Goal: Information Seeking & Learning: Learn about a topic

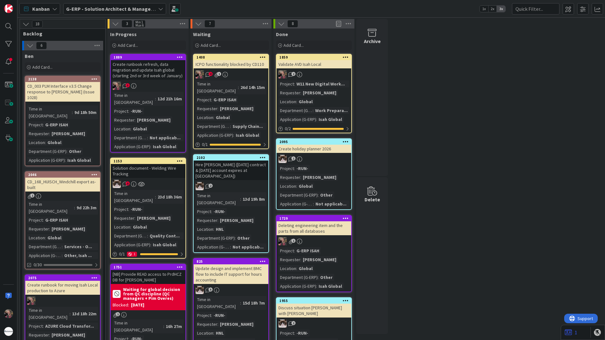
click at [97, 6] on b "G-ERP - Solution Architect & Management" at bounding box center [114, 9] width 97 height 6
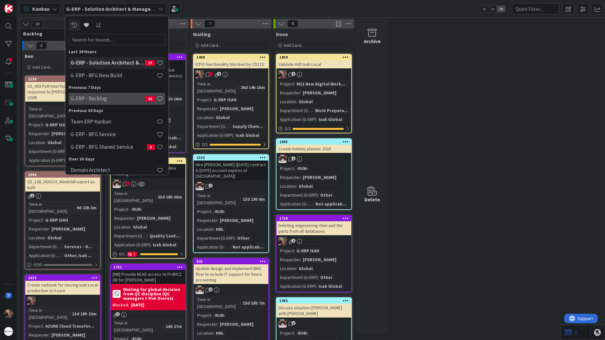
click at [93, 101] on h4 "G-ERP - Backlog" at bounding box center [108, 98] width 74 height 6
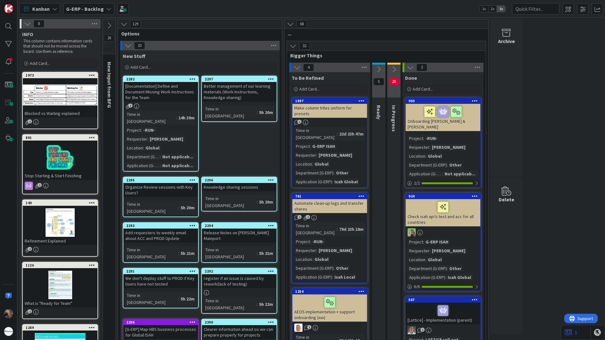
click at [128, 45] on icon at bounding box center [128, 45] width 7 height 7
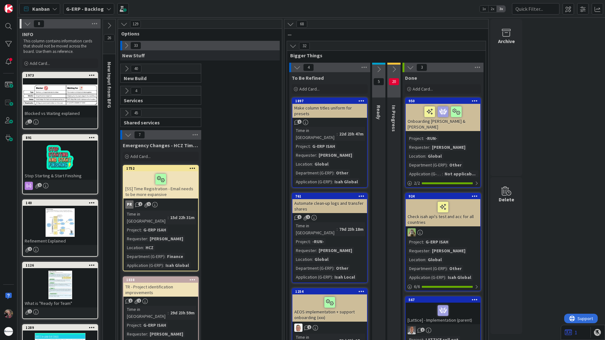
click at [127, 67] on icon at bounding box center [126, 68] width 7 height 7
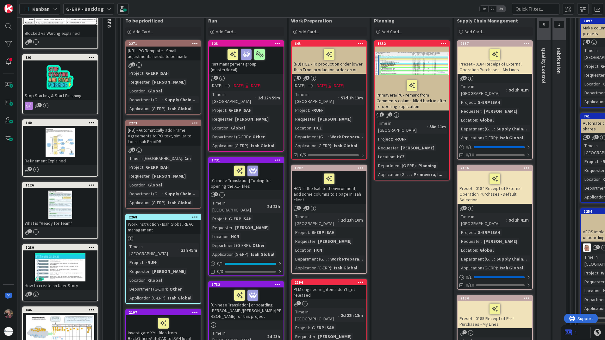
scroll to position [63, 0]
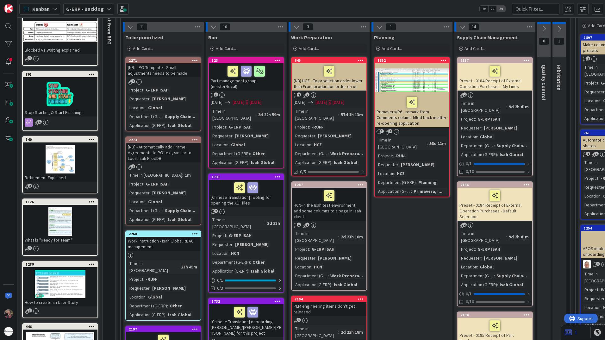
click at [172, 72] on div "[NB] - PO Template - Small adjustments needs to be made" at bounding box center [163, 70] width 75 height 14
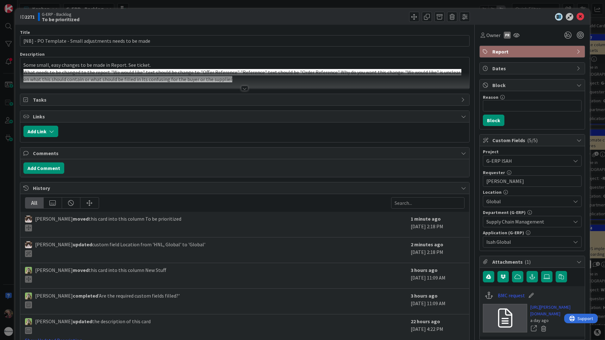
click at [243, 89] on div at bounding box center [244, 88] width 7 height 5
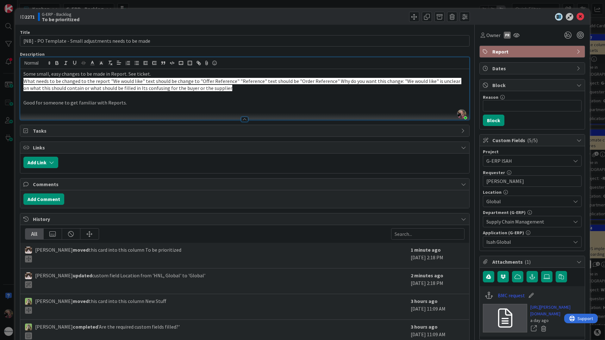
drag, startPoint x: 580, startPoint y: 16, endPoint x: 571, endPoint y: 19, distance: 8.8
click at [578, 17] on div at bounding box center [529, 17] width 112 height 8
click at [576, 16] on icon at bounding box center [580, 17] width 8 height 8
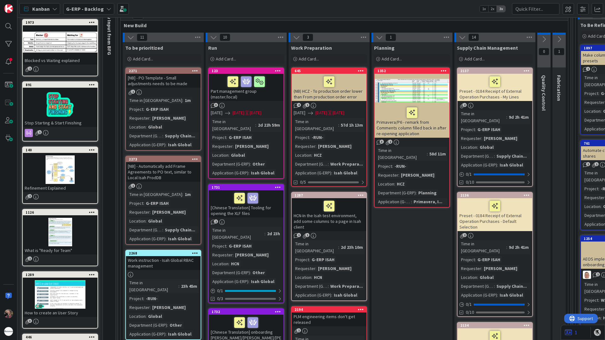
scroll to position [126, 0]
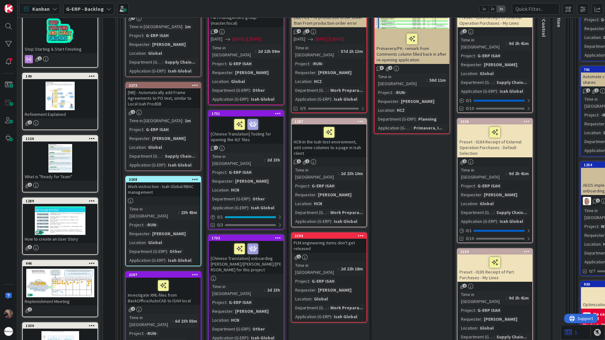
click at [173, 102] on div "[NB] - Automatically add Frame Agreements to PO text, similar to Local Isah Pro…" at bounding box center [163, 98] width 75 height 20
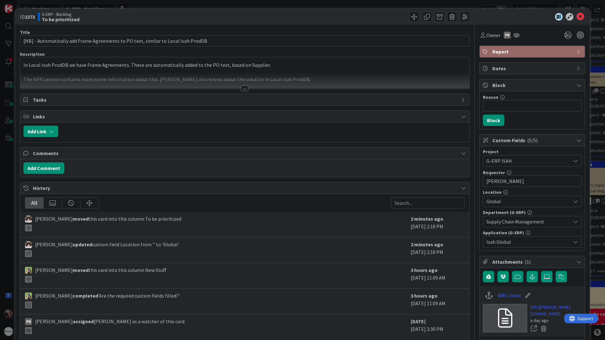
click at [242, 89] on div at bounding box center [244, 88] width 7 height 5
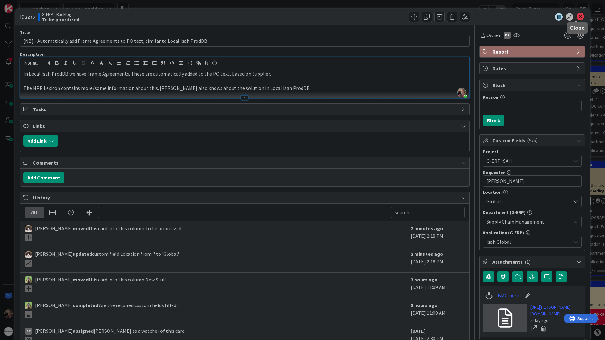
drag, startPoint x: 574, startPoint y: 16, endPoint x: 507, endPoint y: 32, distance: 69.2
click at [576, 16] on icon at bounding box center [580, 17] width 8 height 8
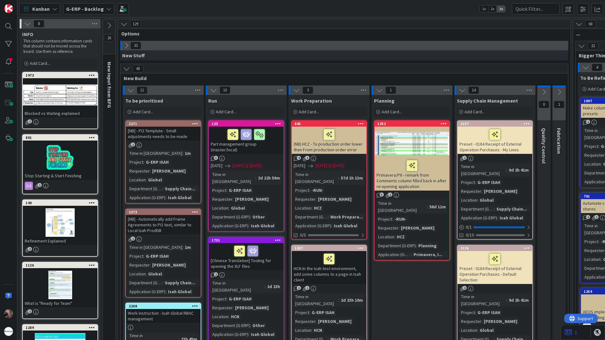
click at [125, 67] on icon at bounding box center [126, 68] width 7 height 7
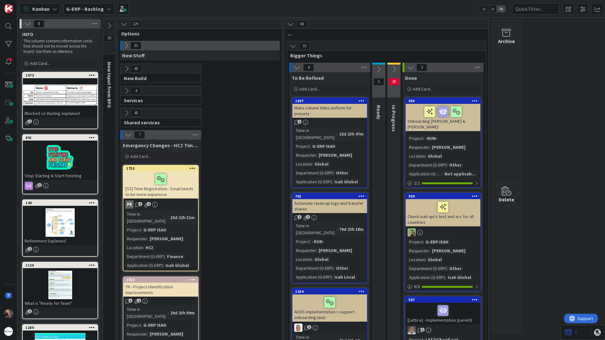
click at [125, 91] on icon at bounding box center [126, 90] width 7 height 7
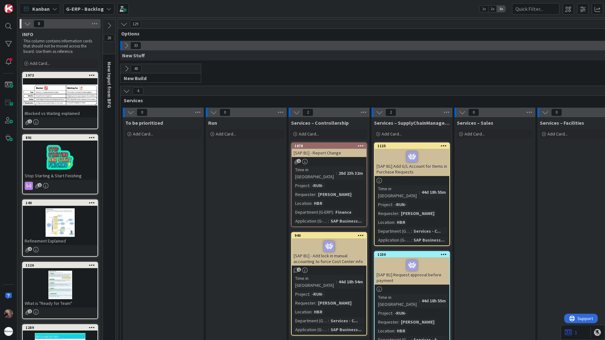
click at [125, 91] on icon at bounding box center [126, 90] width 7 height 7
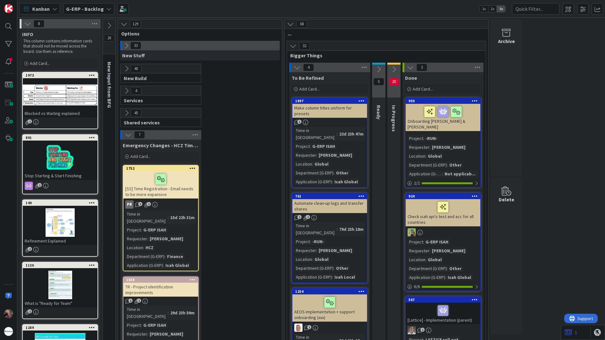
click at [125, 114] on icon at bounding box center [126, 112] width 7 height 7
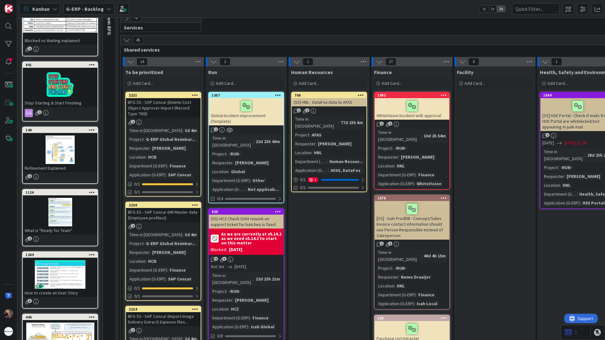
scroll to position [63, 0]
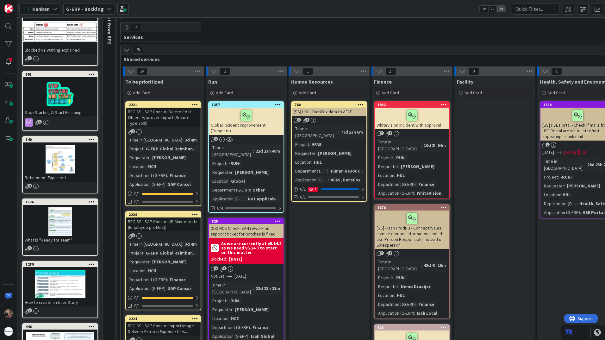
click at [129, 69] on icon at bounding box center [130, 71] width 7 height 7
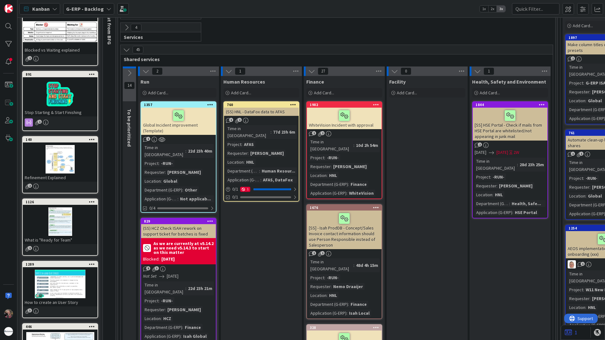
click at [145, 72] on icon at bounding box center [145, 71] width 7 height 7
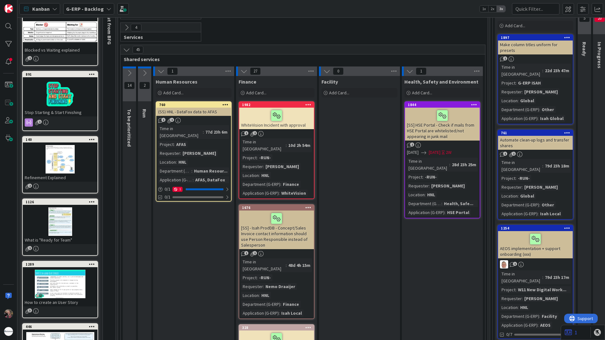
click at [158, 70] on icon at bounding box center [160, 71] width 7 height 7
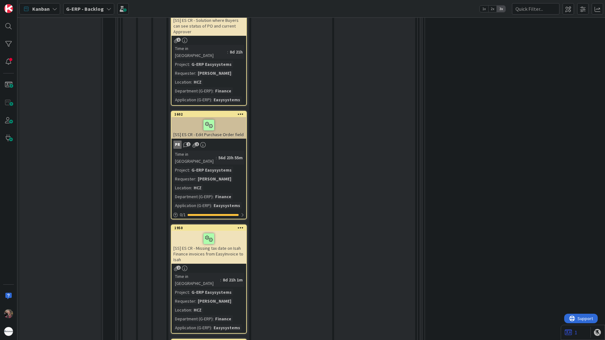
scroll to position [949, 0]
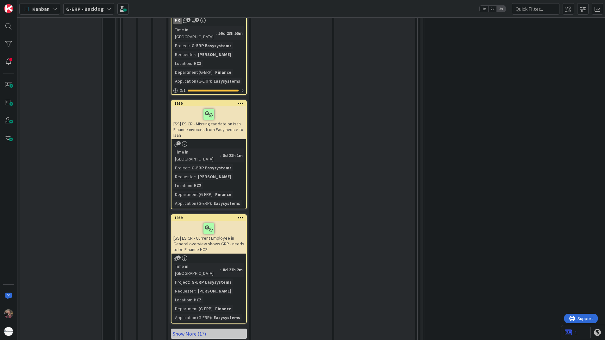
click at [192, 328] on link "Show More (17)" at bounding box center [209, 333] width 76 height 10
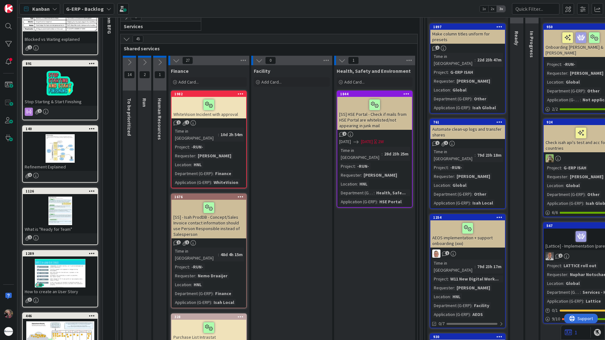
scroll to position [0, 0]
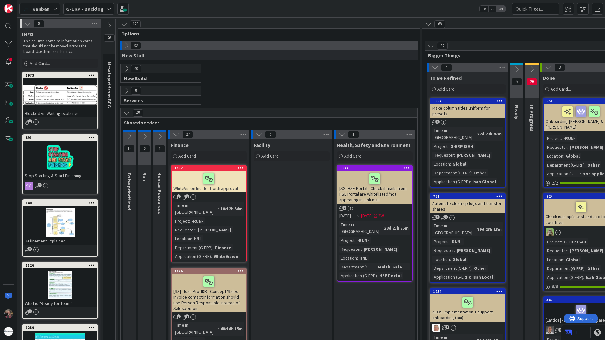
click at [176, 137] on icon at bounding box center [176, 134] width 7 height 7
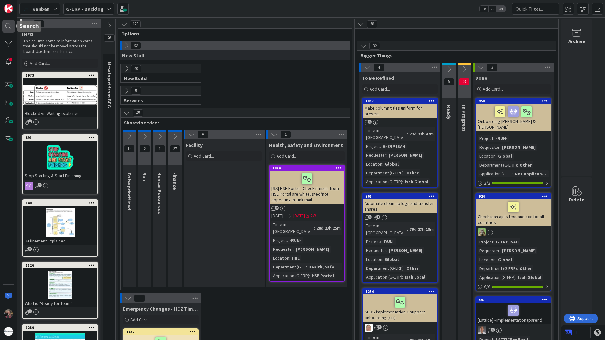
click at [9, 26] on div at bounding box center [8, 26] width 13 height 13
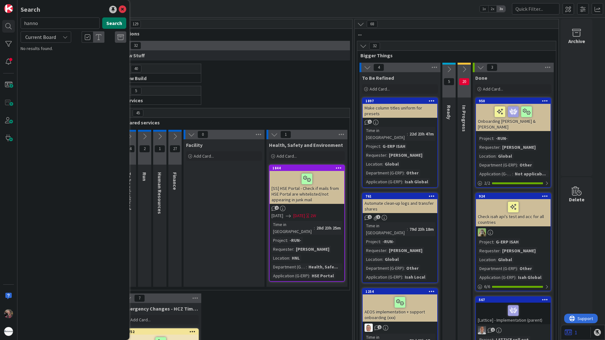
type input "hanno"
click at [115, 23] on button "Search" at bounding box center [114, 22] width 24 height 11
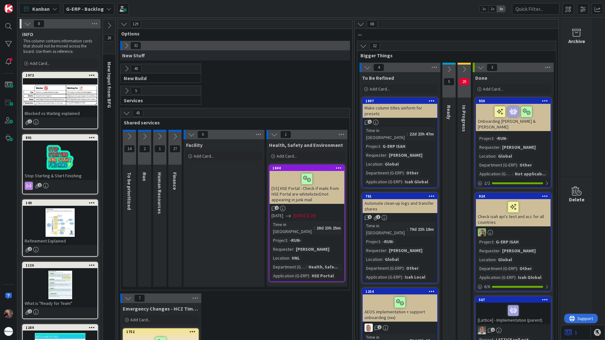
click at [130, 133] on icon at bounding box center [129, 136] width 7 height 7
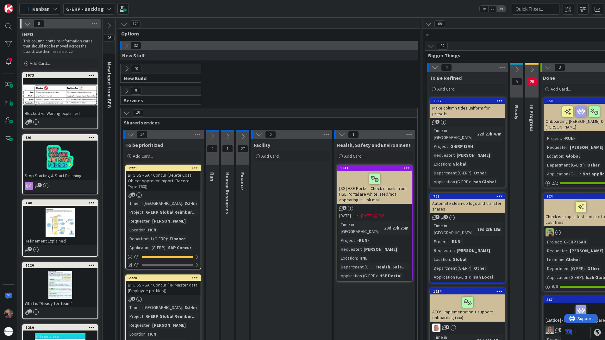
click at [130, 134] on icon at bounding box center [130, 134] width 7 height 7
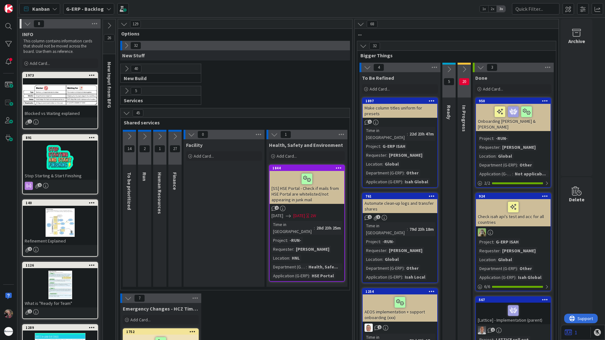
click at [126, 294] on icon at bounding box center [128, 297] width 7 height 7
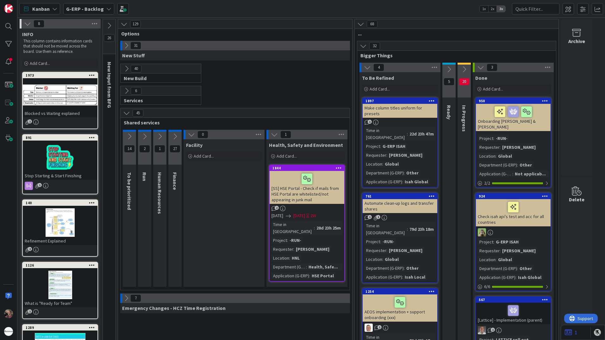
click at [126, 68] on icon at bounding box center [126, 68] width 7 height 7
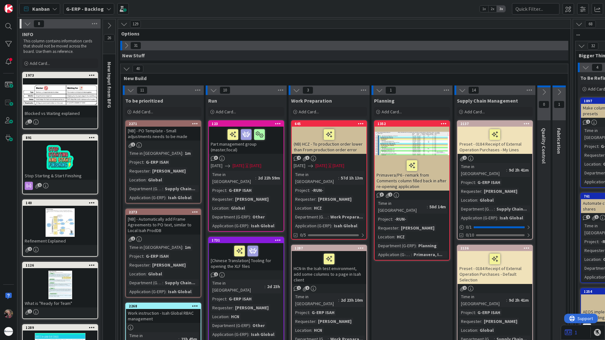
click at [172, 169] on div "[PERSON_NAME]" at bounding box center [169, 170] width 37 height 7
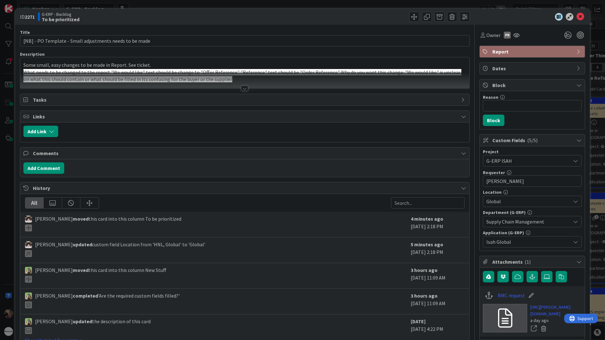
click at [242, 89] on div at bounding box center [244, 88] width 7 height 5
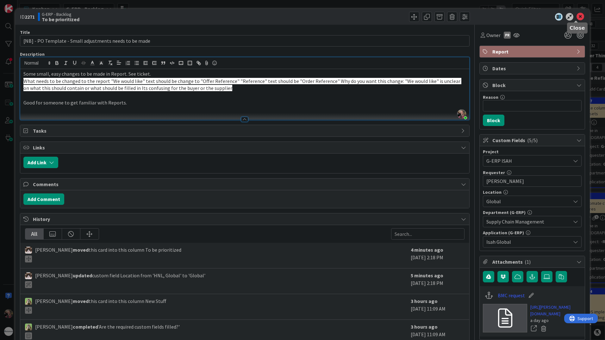
click at [576, 15] on icon at bounding box center [580, 17] width 8 height 8
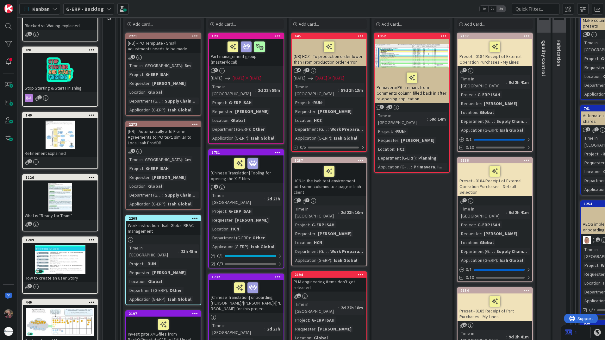
scroll to position [95, 0]
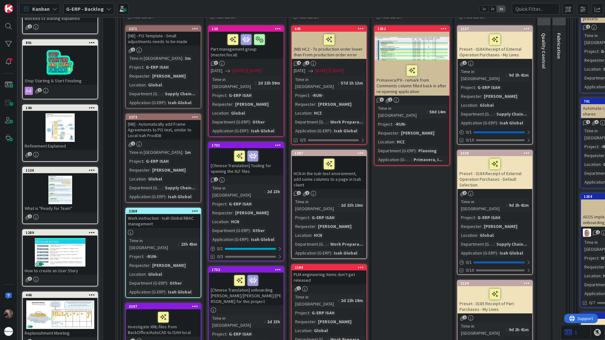
click at [163, 132] on div "[NB] - Automatically add Frame Agreements to PO text, similar to Local Isah Pro…" at bounding box center [163, 130] width 75 height 20
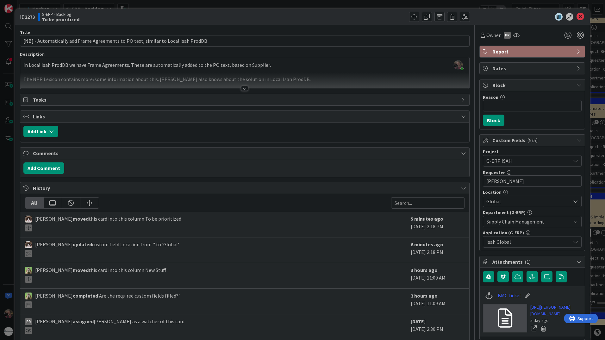
click at [243, 89] on div at bounding box center [244, 88] width 7 height 5
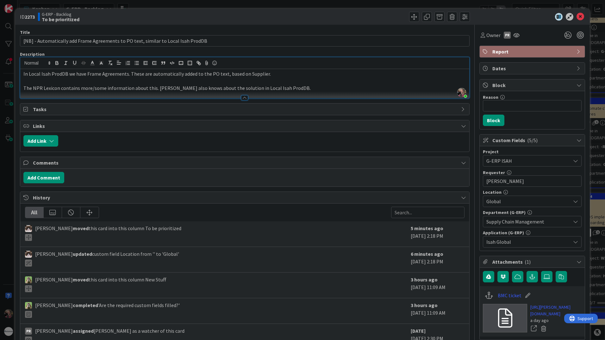
click at [242, 97] on div at bounding box center [244, 97] width 7 height 5
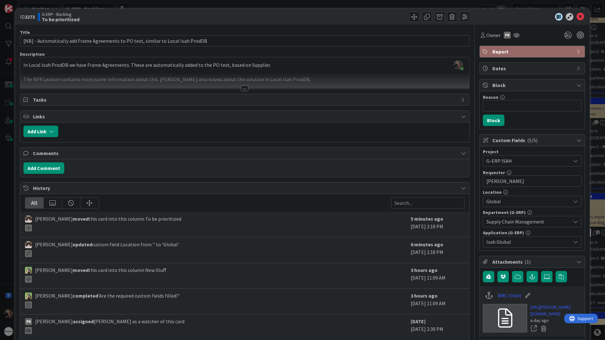
click at [242, 88] on div at bounding box center [244, 88] width 7 height 5
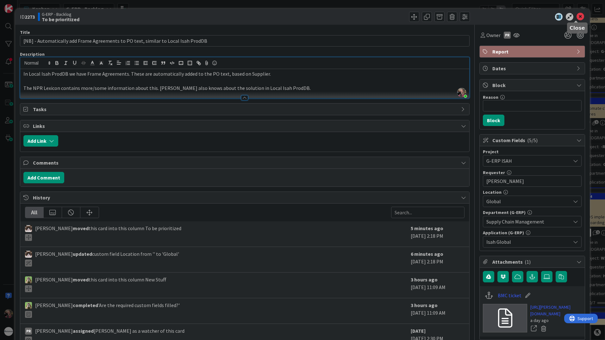
click at [576, 18] on icon at bounding box center [580, 17] width 8 height 8
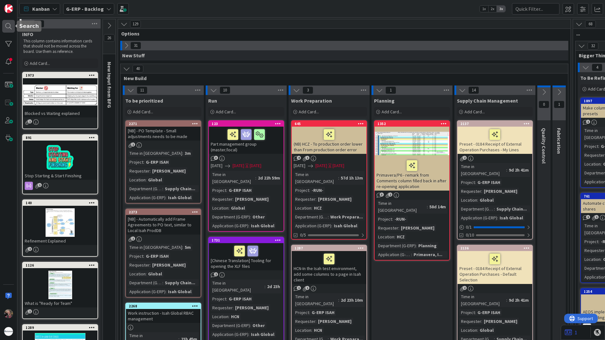
click at [13, 27] on div at bounding box center [8, 26] width 13 height 13
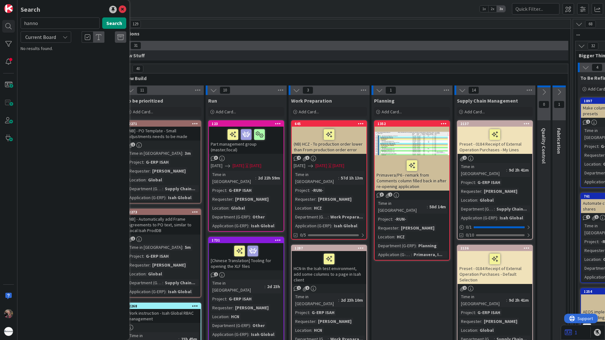
drag, startPoint x: 67, startPoint y: 23, endPoint x: -14, endPoint y: 19, distance: 80.8
click at [0, 19] on html "Search hanno Search Current Board No results found. Kanban G-ERP - Backlog 1x 2…" at bounding box center [302, 170] width 605 height 340
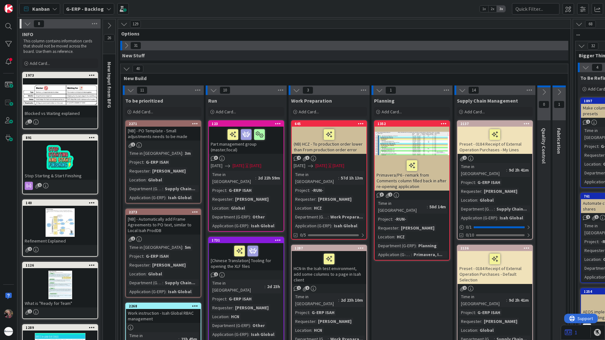
click at [26, 22] on icon at bounding box center [27, 23] width 7 height 7
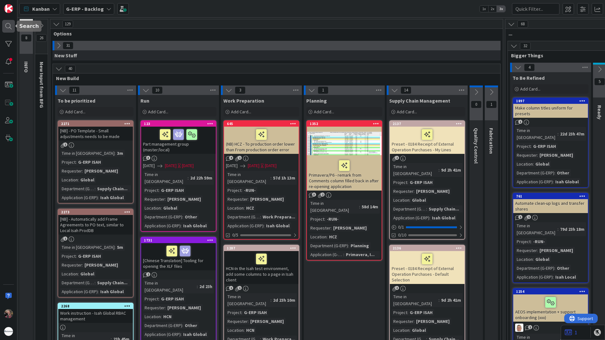
click at [9, 26] on div at bounding box center [8, 26] width 13 height 13
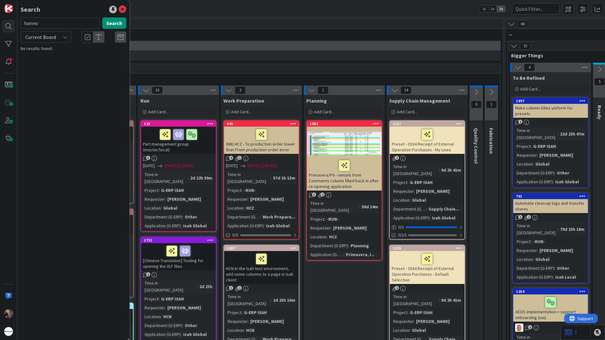
click at [59, 26] on input "hanno" at bounding box center [60, 22] width 79 height 11
drag, startPoint x: 44, startPoint y: 25, endPoint x: 12, endPoint y: 25, distance: 32.6
click at [12, 25] on div "Search hanno Search Current Board No results found." at bounding box center [8, 170] width 17 height 340
drag, startPoint x: 40, startPoint y: 46, endPoint x: 52, endPoint y: 23, distance: 26.3
click at [52, 23] on input "hanno" at bounding box center [60, 22] width 79 height 11
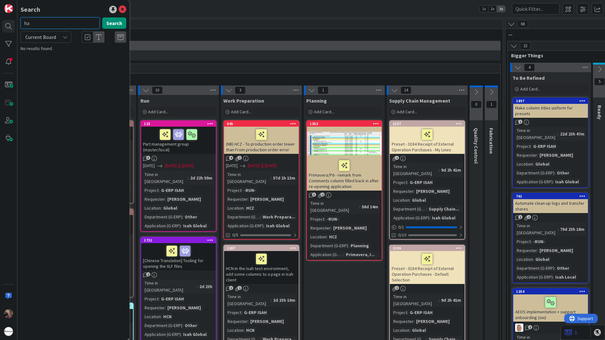
type input "h"
type input "purchase"
click at [123, 22] on button "Search" at bounding box center [114, 22] width 24 height 11
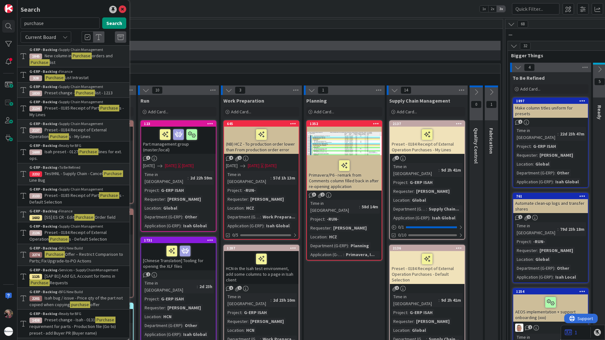
click at [85, 110] on span "Preset - 0185 Receipt of Part" at bounding box center [72, 108] width 54 height 6
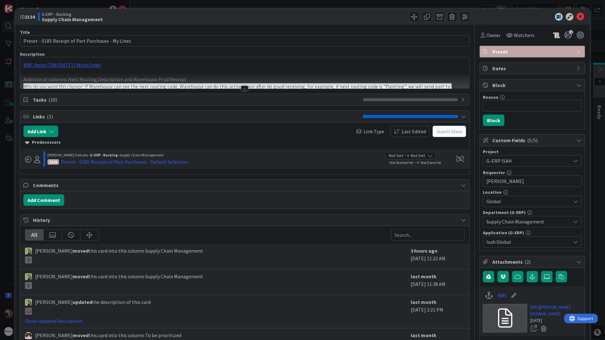
click at [242, 86] on div at bounding box center [244, 88] width 7 height 5
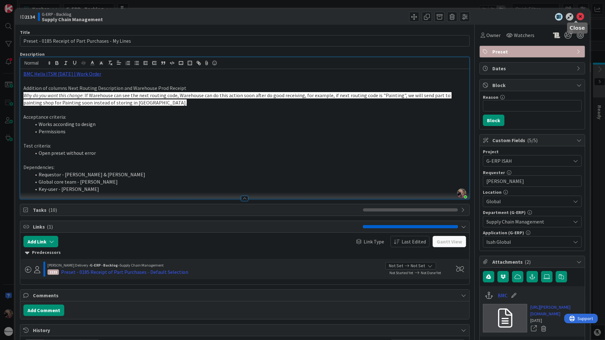
click at [576, 15] on icon at bounding box center [580, 17] width 8 height 8
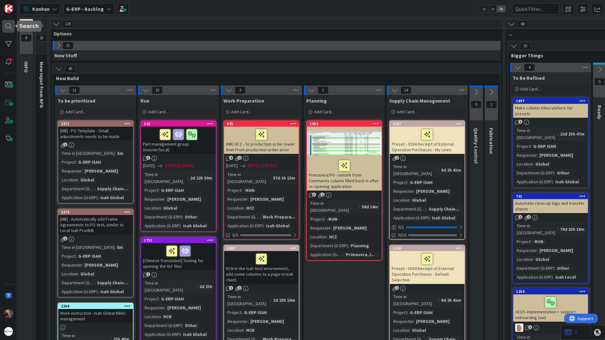
click at [11, 23] on div at bounding box center [8, 26] width 13 height 13
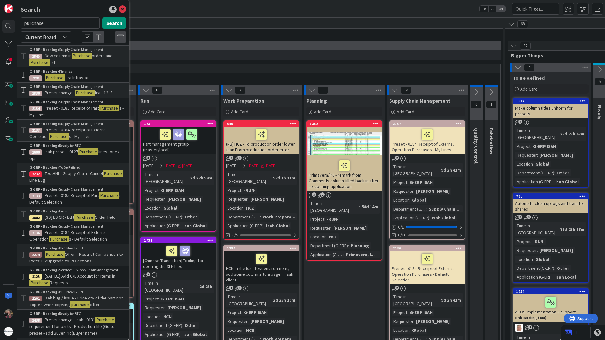
click at [64, 49] on div "G-ERP - Backlog › Supply Chain Management" at bounding box center [77, 50] width 97 height 6
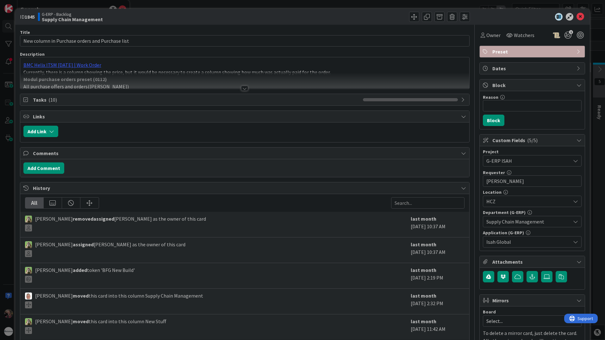
click at [241, 89] on div at bounding box center [244, 88] width 7 height 5
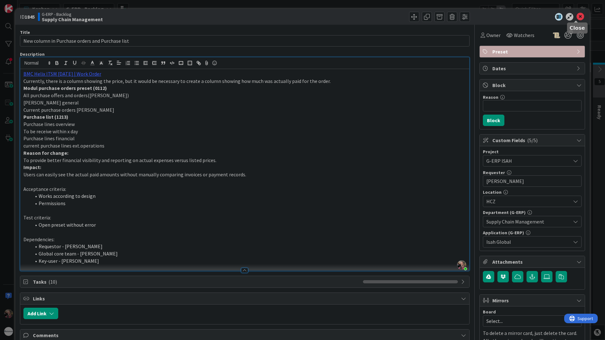
click at [576, 16] on icon at bounding box center [580, 17] width 8 height 8
